Goal: Go to known website: Access a specific website the user already knows

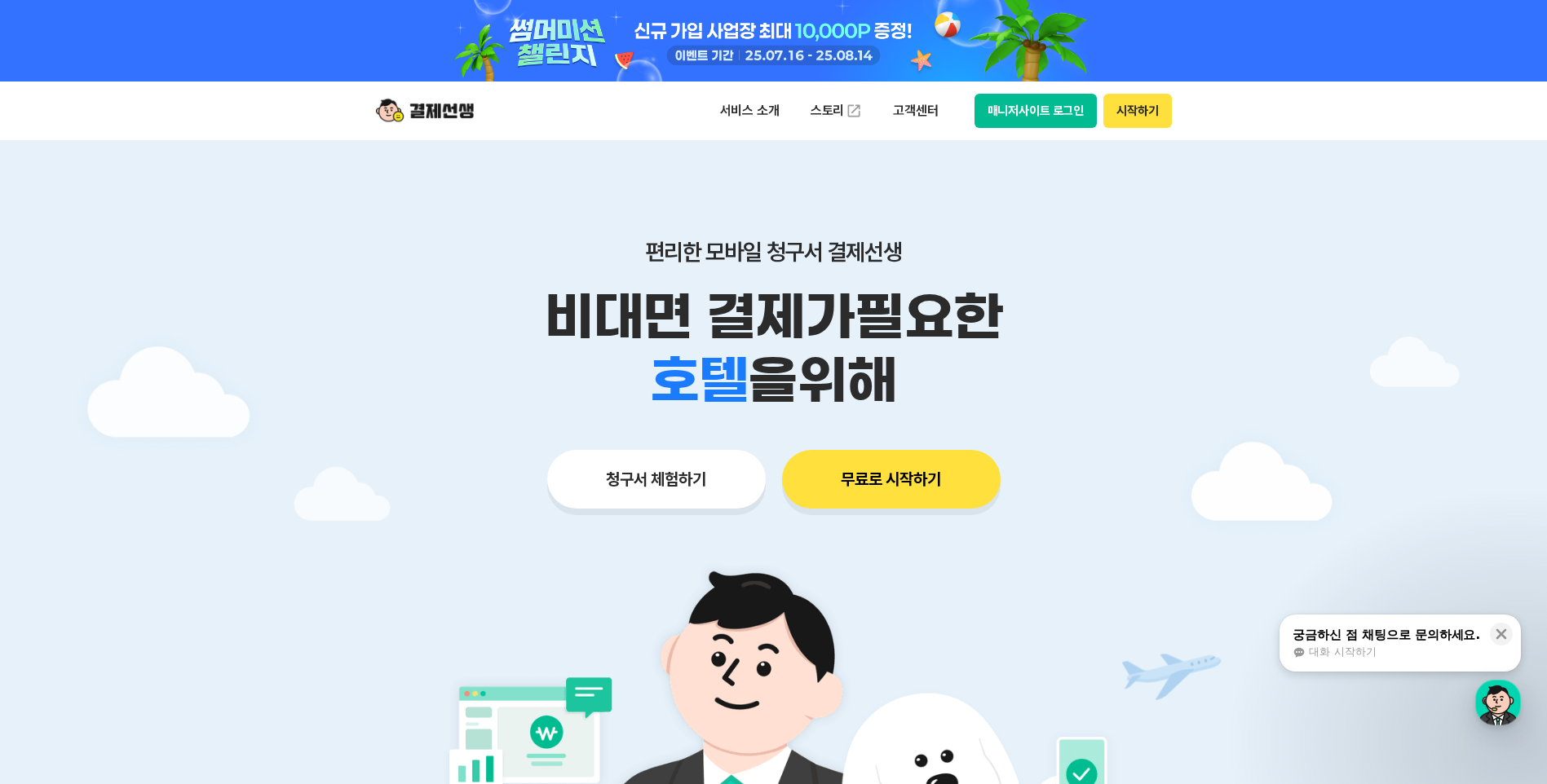
click at [1039, 115] on button "매니저사이트 로그인" at bounding box center [1036, 111] width 123 height 34
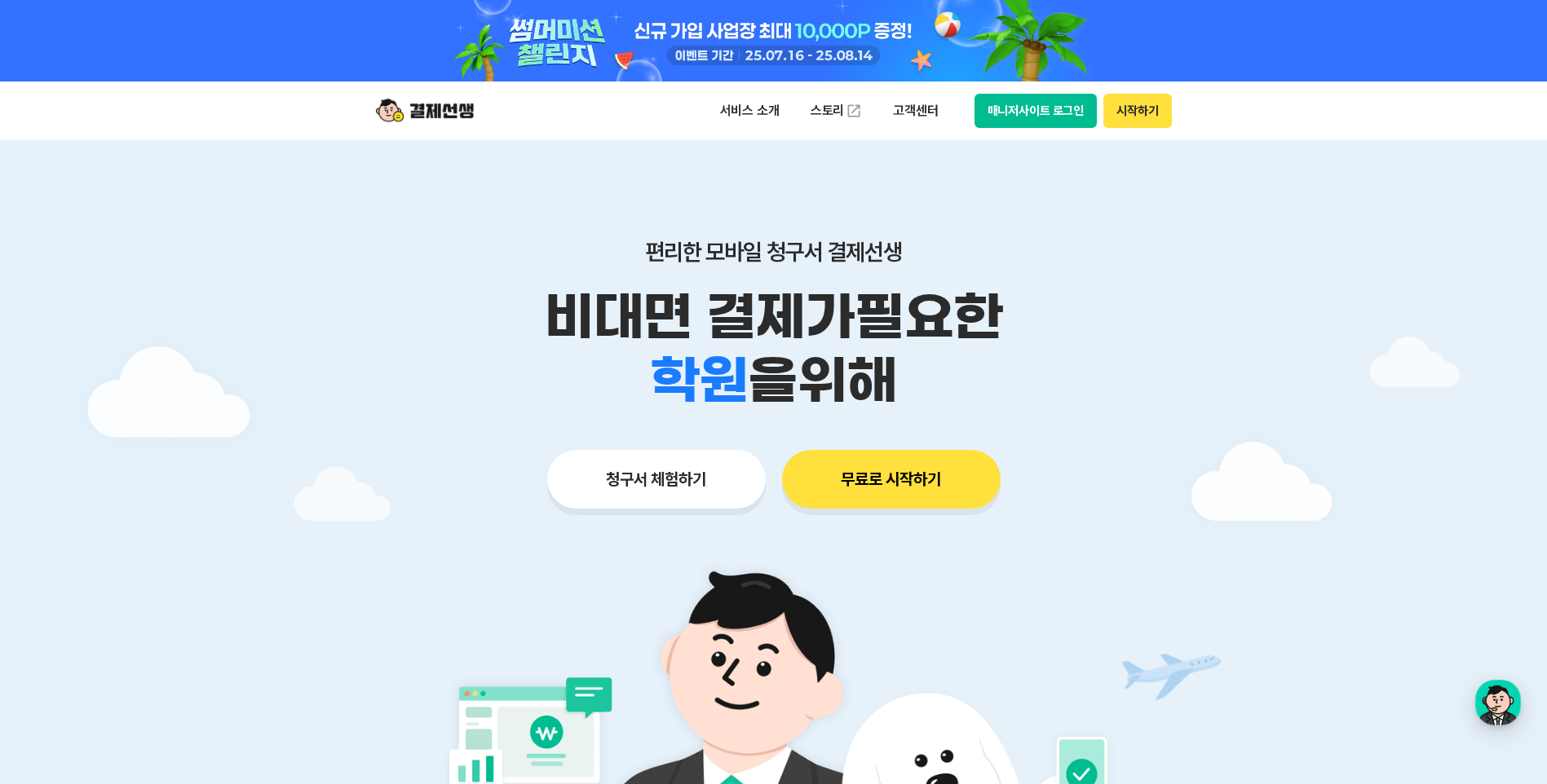
click at [1036, 114] on button "매니저사이트 로그인" at bounding box center [1036, 111] width 123 height 34
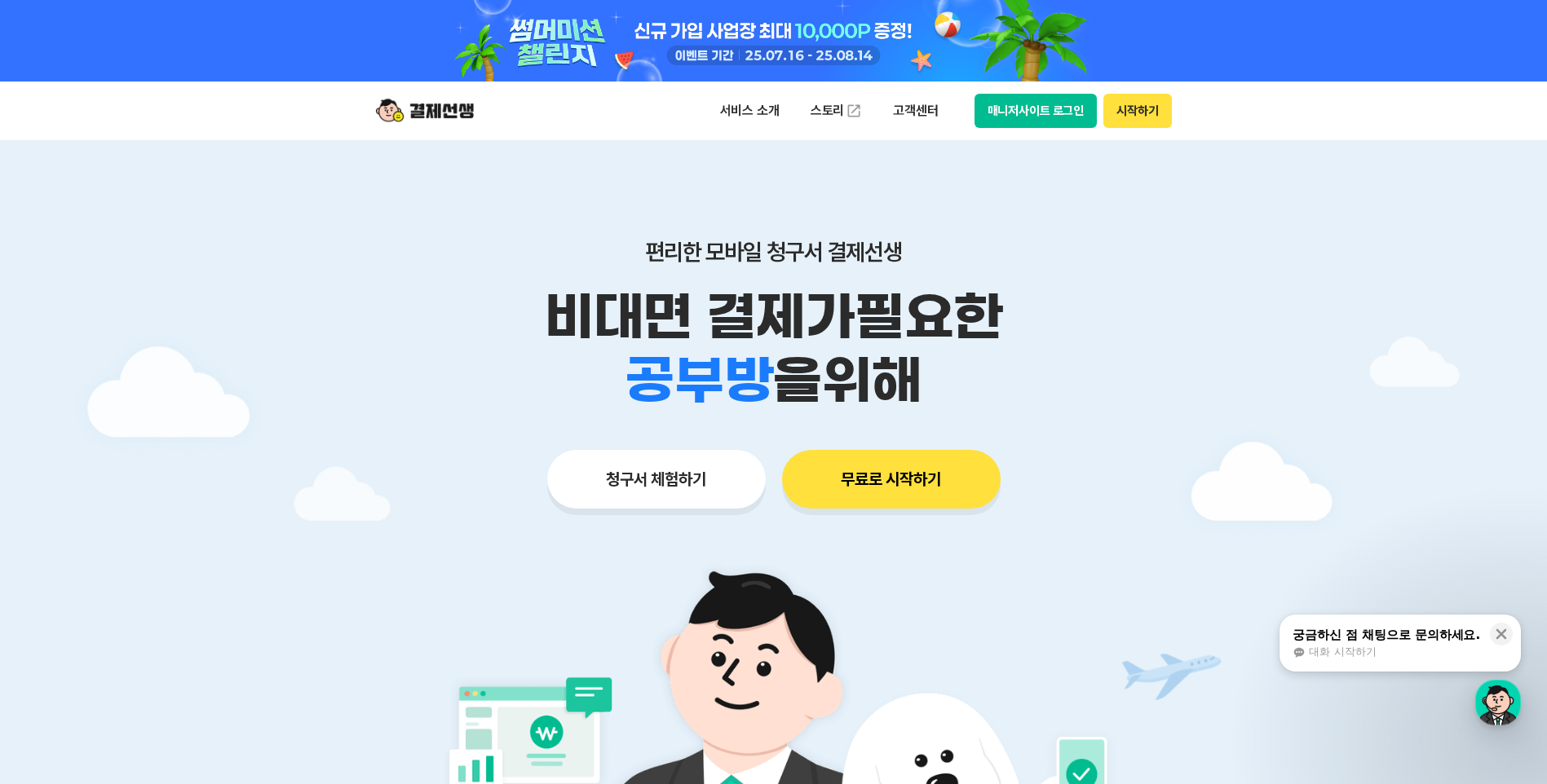
click at [814, 110] on button "매니저사이트 로그인" at bounding box center [1036, 111] width 123 height 34
click at [1028, 108] on button "매니저사이트 로그인" at bounding box center [1036, 111] width 123 height 34
click at [1141, 113] on button "시작하기" at bounding box center [1137, 111] width 68 height 34
click at [1011, 116] on button "매니저사이트 로그인" at bounding box center [1036, 111] width 123 height 34
